Goal: Find specific page/section: Find specific page/section

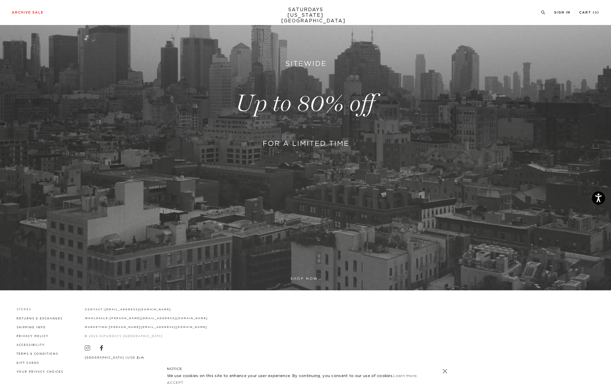
click at [25, 310] on link "Stores" at bounding box center [23, 309] width 15 height 3
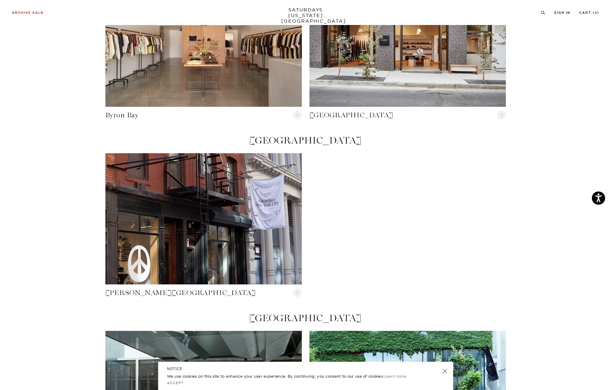
scroll to position [25, 0]
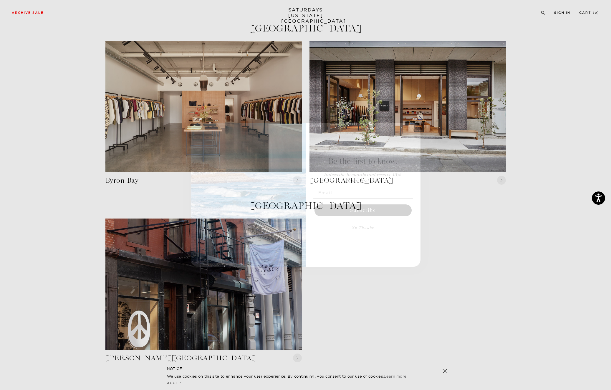
click at [413, 132] on circle "Close dialog" at bounding box center [413, 130] width 7 height 7
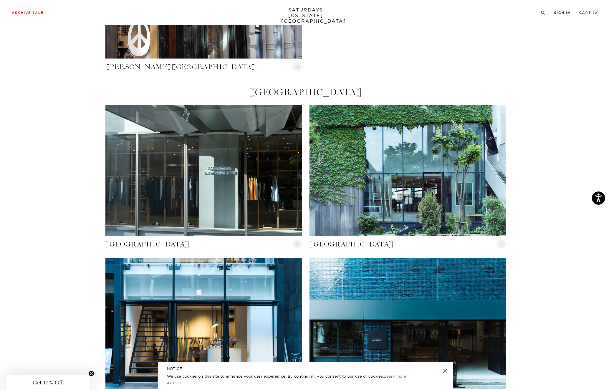
scroll to position [116, 0]
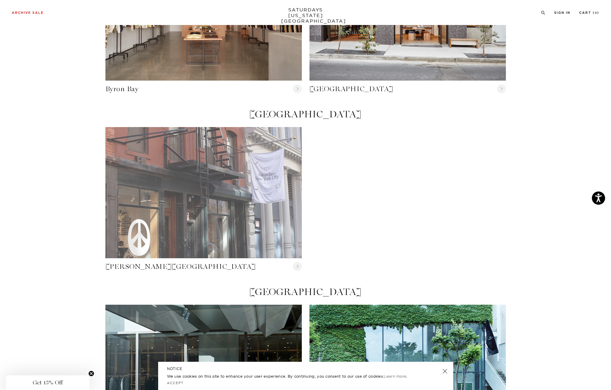
click at [178, 176] on link "Crosby Street" at bounding box center [203, 192] width 196 height 131
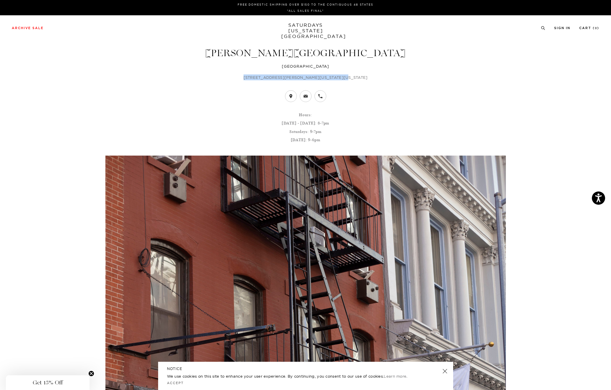
drag, startPoint x: 263, startPoint y: 77, endPoint x: 348, endPoint y: 76, distance: 85.0
click at [348, 76] on p "[STREET_ADDRESS][PERSON_NAME][US_STATE][US_STATE]" at bounding box center [305, 77] width 400 height 6
copy p "[STREET_ADDRESS][PERSON_NAME][US_STATE][US_STATE]"
